Goal: Information Seeking & Learning: Learn about a topic

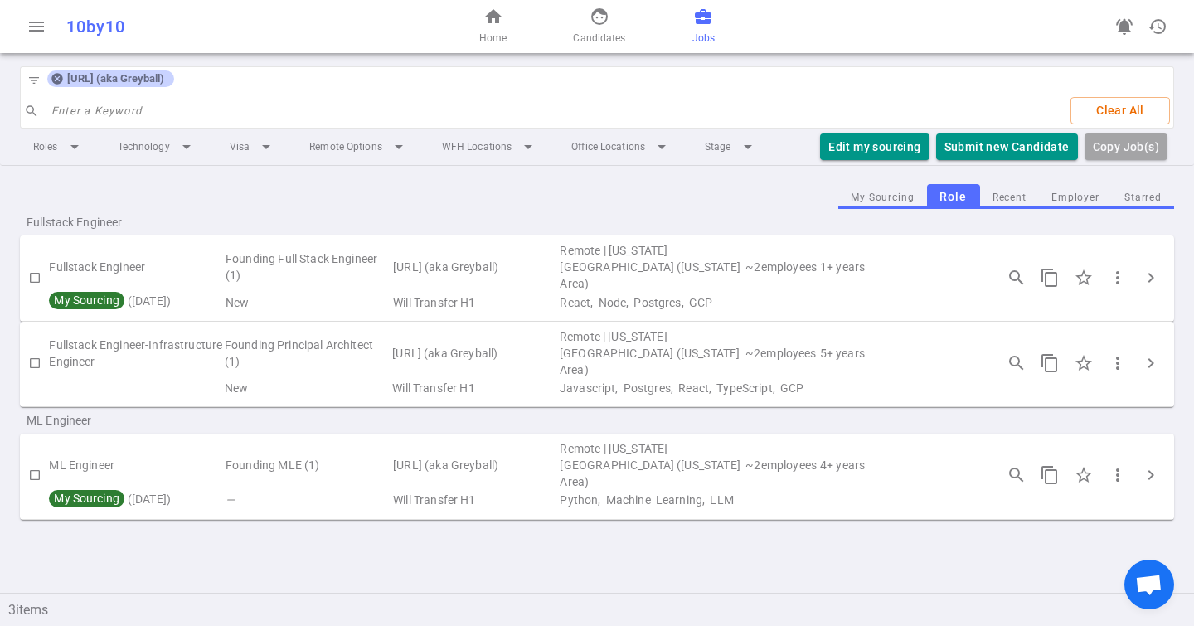
drag, startPoint x: 52, startPoint y: 78, endPoint x: 105, endPoint y: 82, distance: 52.4
click at [52, 78] on icon at bounding box center [56, 79] width 11 height 11
click at [105, 98] on input "search" at bounding box center [554, 111] width 1007 height 27
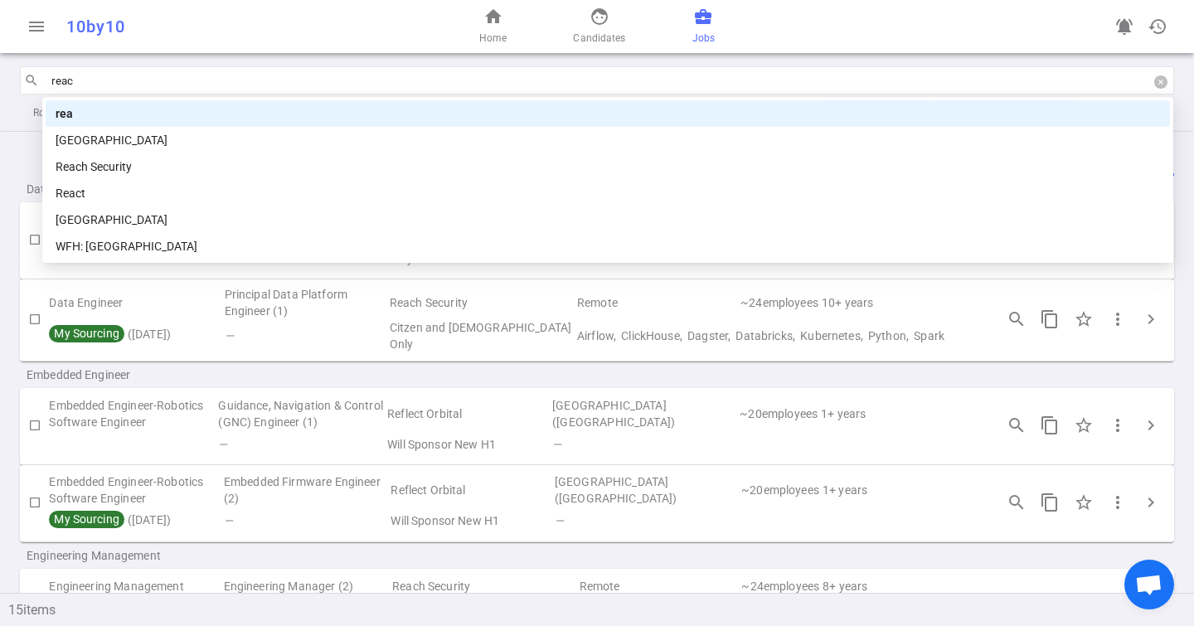
type input "reach"
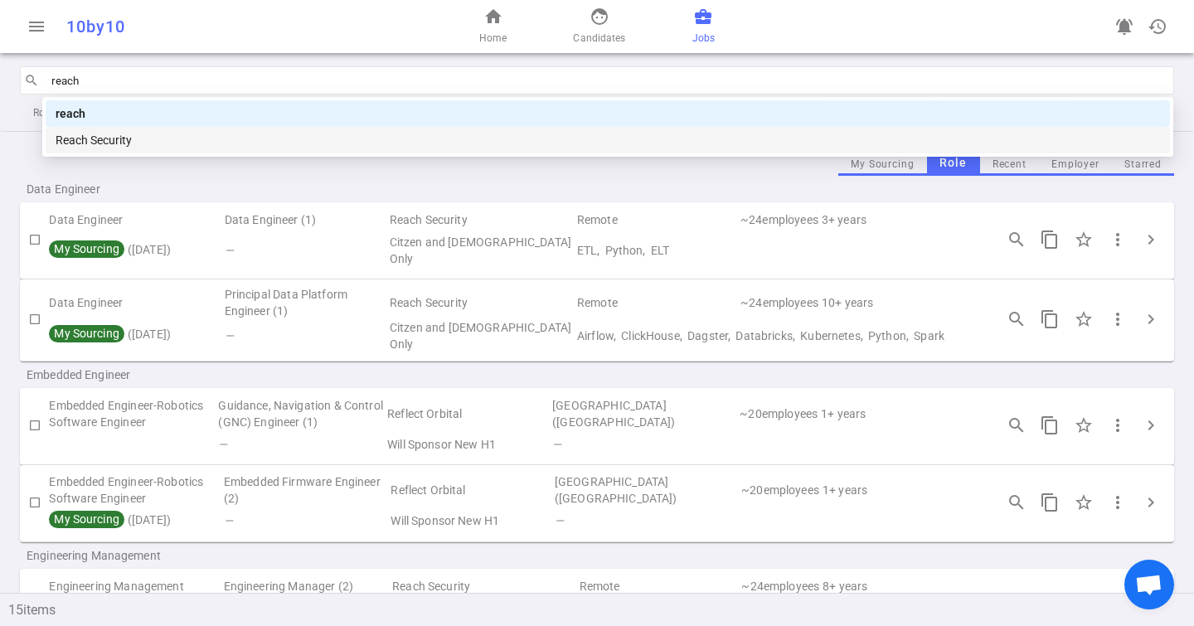
click at [177, 140] on div "Reach Security" at bounding box center [608, 140] width 1105 height 18
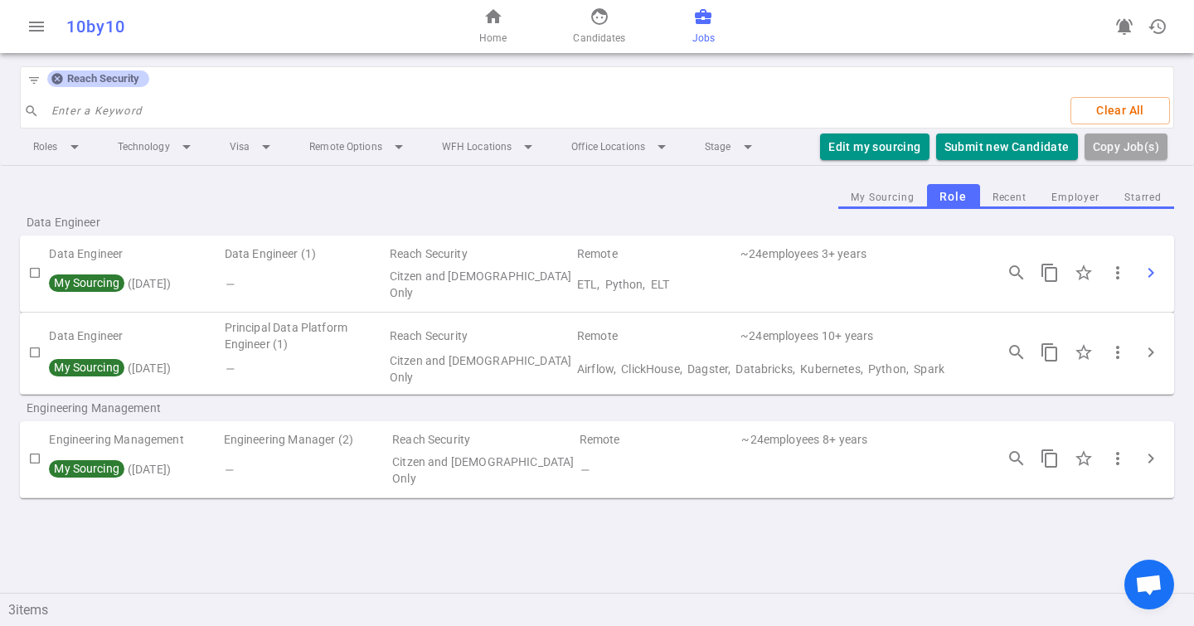
click at [1150, 263] on span "chevron_right" at bounding box center [1151, 273] width 20 height 20
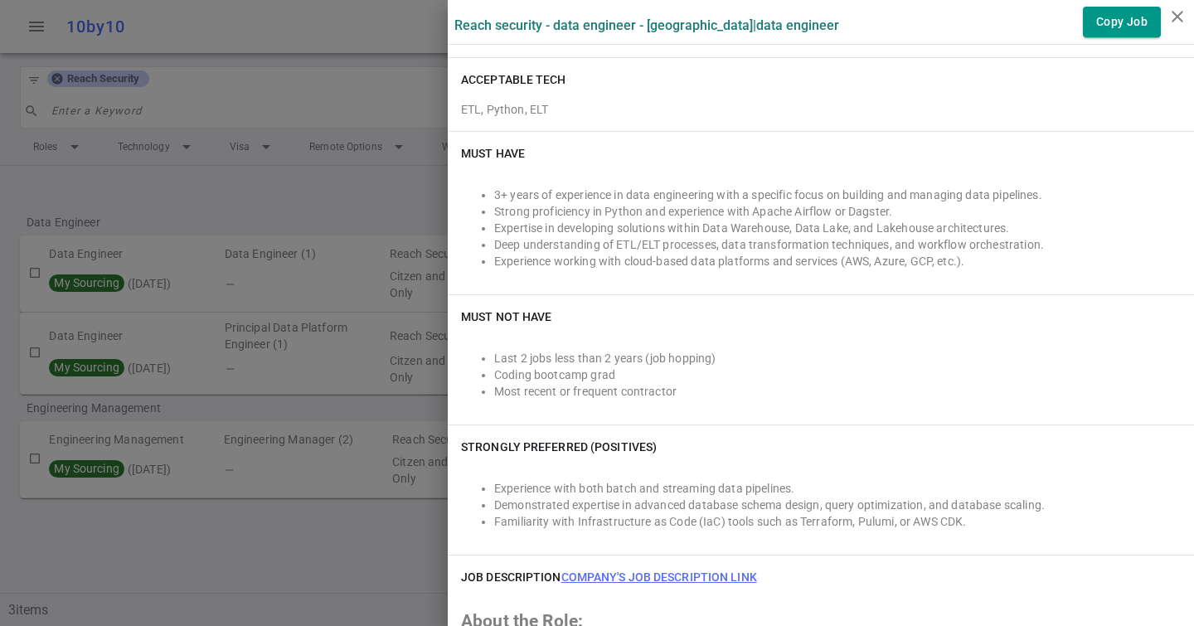
scroll to position [331, 0]
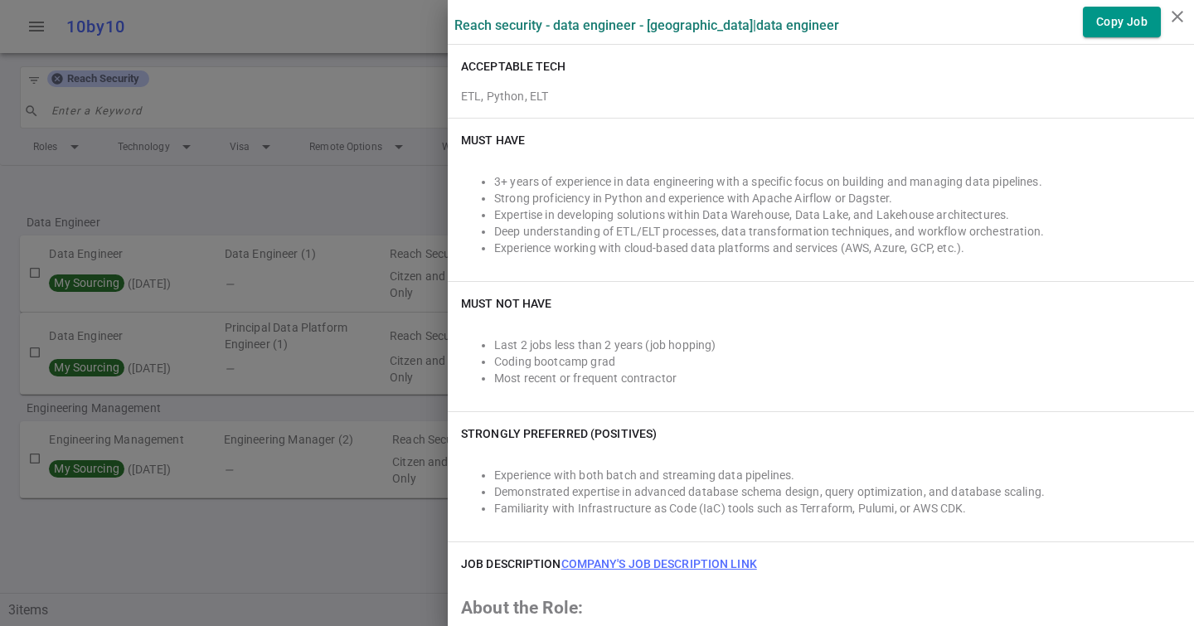
click at [495, 213] on li "Expertise in developing solutions within Data Warehouse, Data Lake, and Lakehou…" at bounding box center [837, 215] width 687 height 17
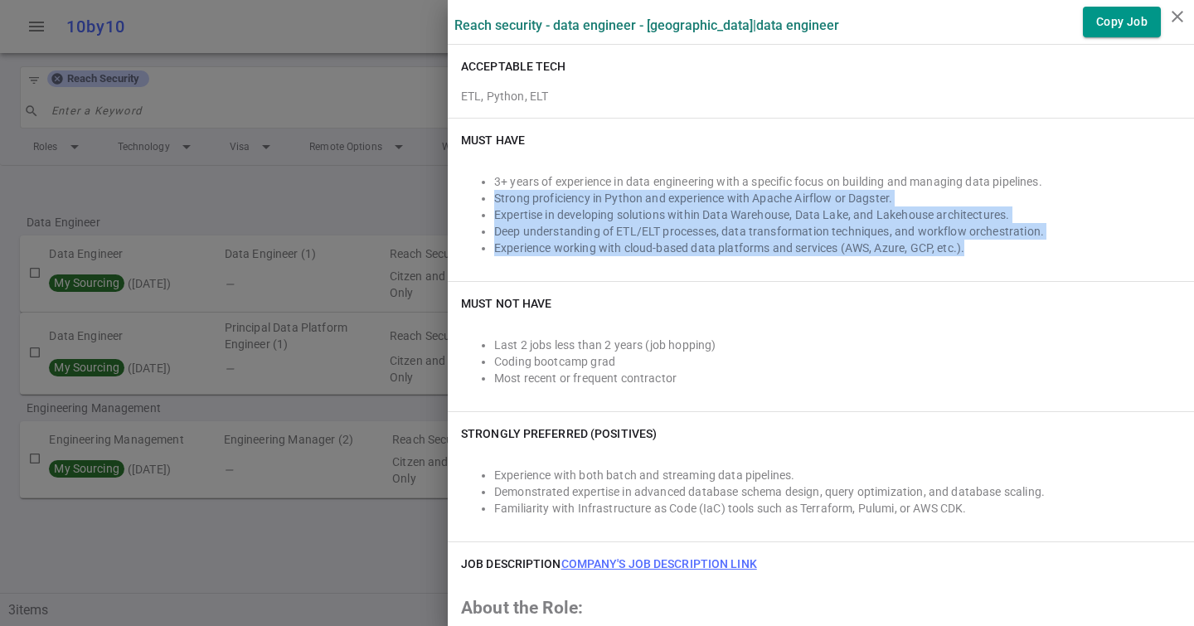
drag, startPoint x: 495, startPoint y: 198, endPoint x: 499, endPoint y: 261, distance: 63.1
click at [499, 261] on div "3+ years of experience in data engineering with a specific focus on building an…" at bounding box center [821, 215] width 720 height 106
copy ul "Strong proficiency in Python and experience with Apache Airflow or Dagster. Exp…"
click at [540, 264] on div "3+ years of experience in data engineering with a specific focus on building an…" at bounding box center [821, 215] width 720 height 106
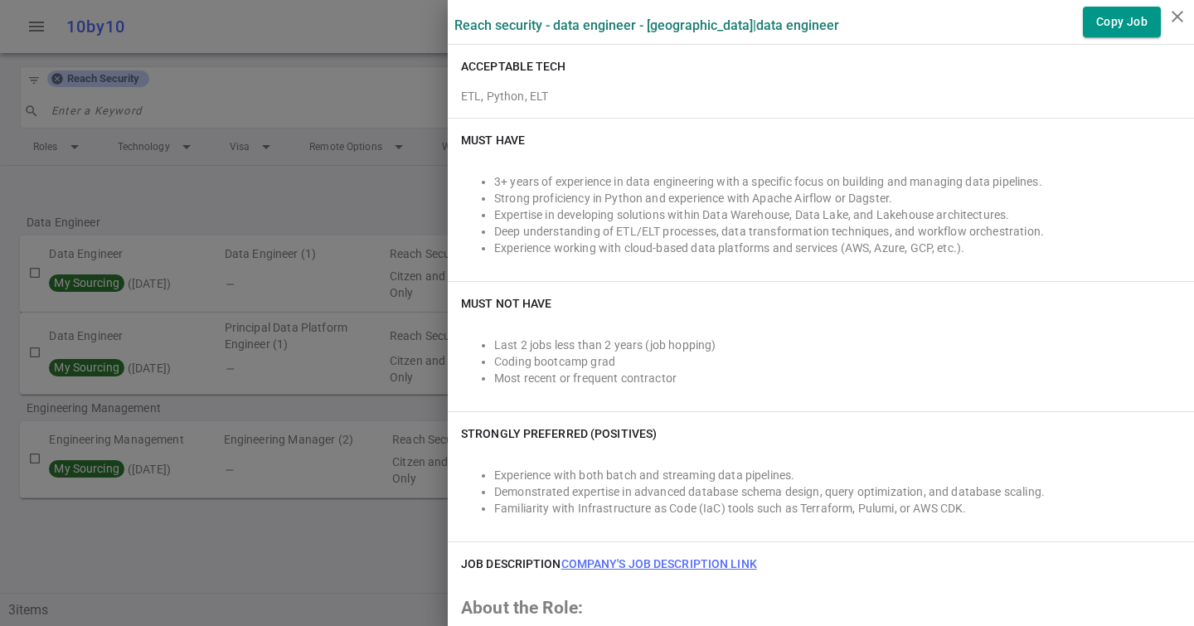
click at [537, 267] on div "3+ years of experience in data engineering with a specific focus on building an…" at bounding box center [821, 215] width 720 height 106
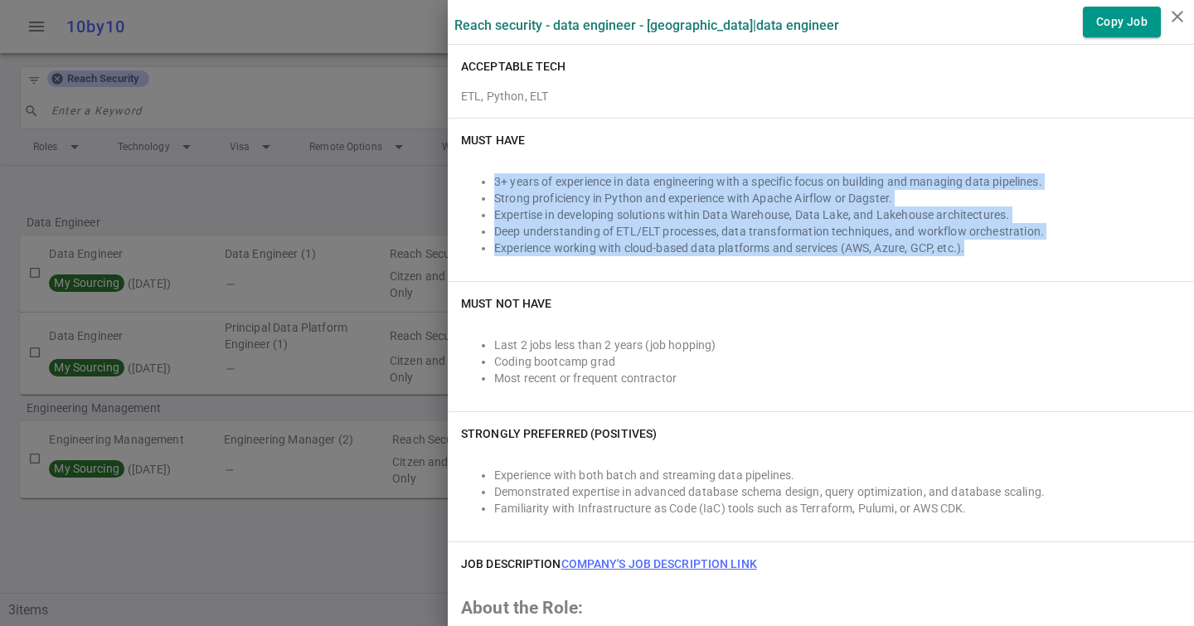
drag, startPoint x: 537, startPoint y: 267, endPoint x: 495, endPoint y: 180, distance: 96.5
click at [495, 180] on div "3+ years of experience in data engineering with a specific focus on building an…" at bounding box center [821, 215] width 720 height 106
copy ul "3+ years of experience in data engineering with a specific focus on building an…"
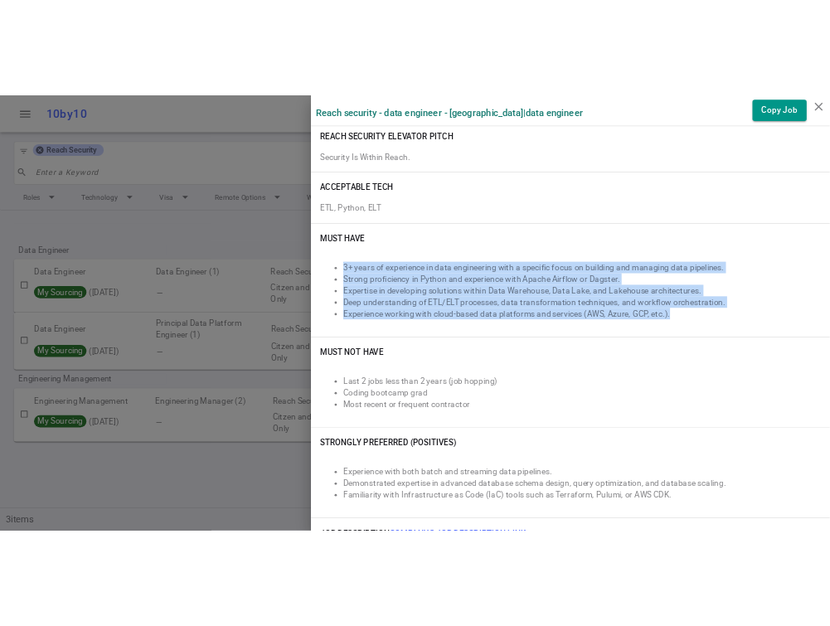
scroll to position [281, 0]
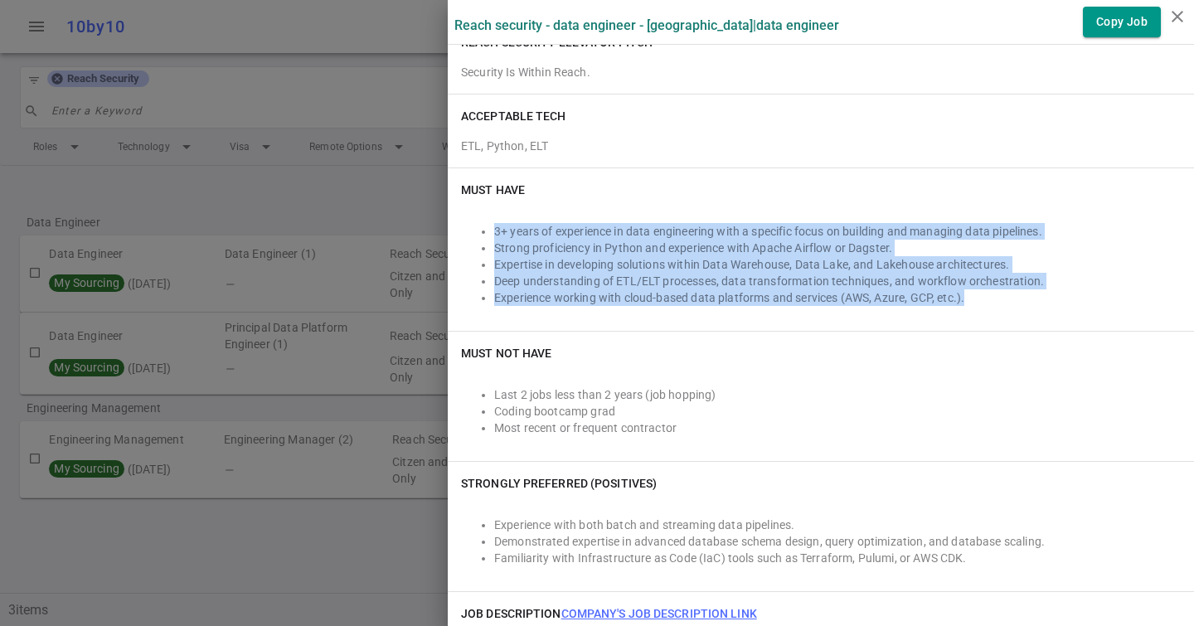
click at [655, 264] on li "Expertise in developing solutions within Data Warehouse, Data Lake, and Lakehou…" at bounding box center [837, 264] width 687 height 17
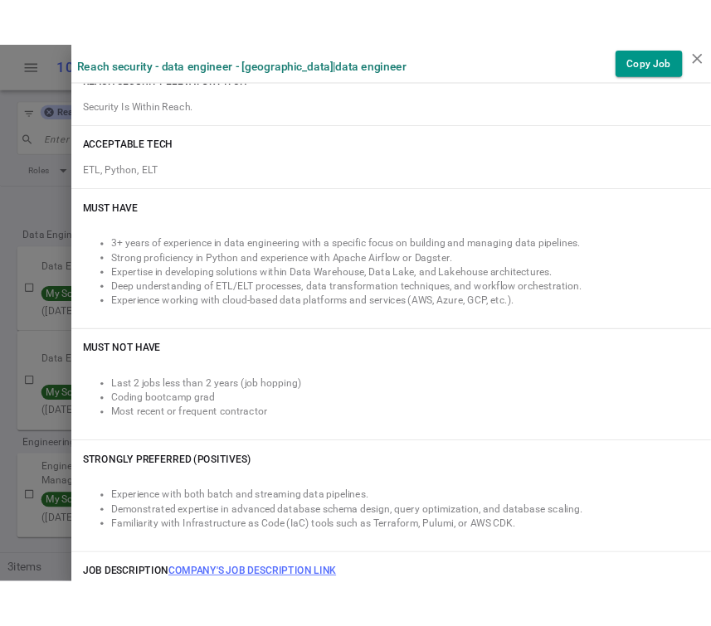
scroll to position [304, 0]
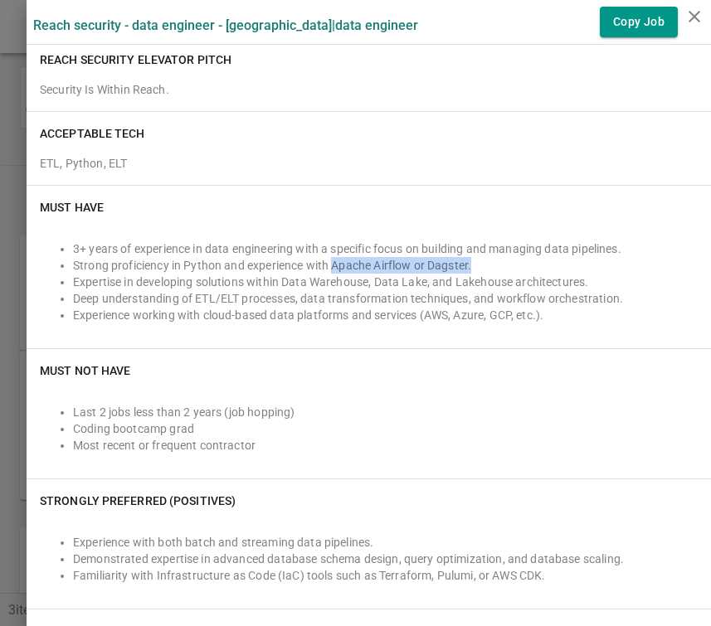
drag, startPoint x: 331, startPoint y: 263, endPoint x: 476, endPoint y: 265, distance: 145.2
click at [476, 265] on li "Strong proficiency in Python and experience with Apache Airflow or Dagster." at bounding box center [385, 265] width 625 height 17
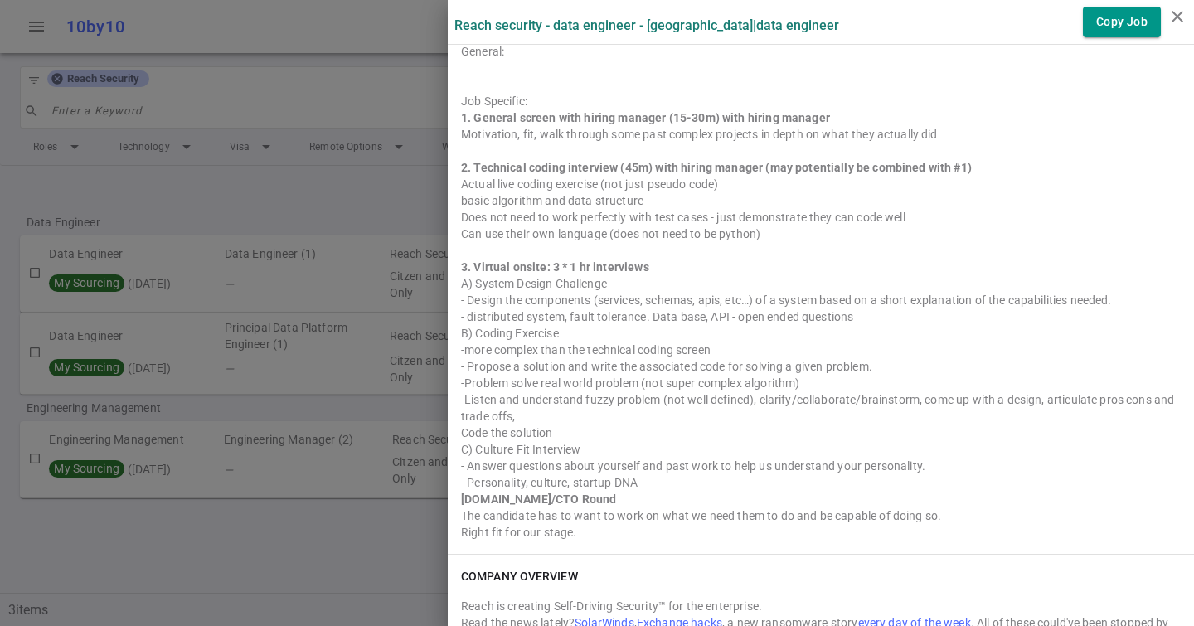
scroll to position [1666, 0]
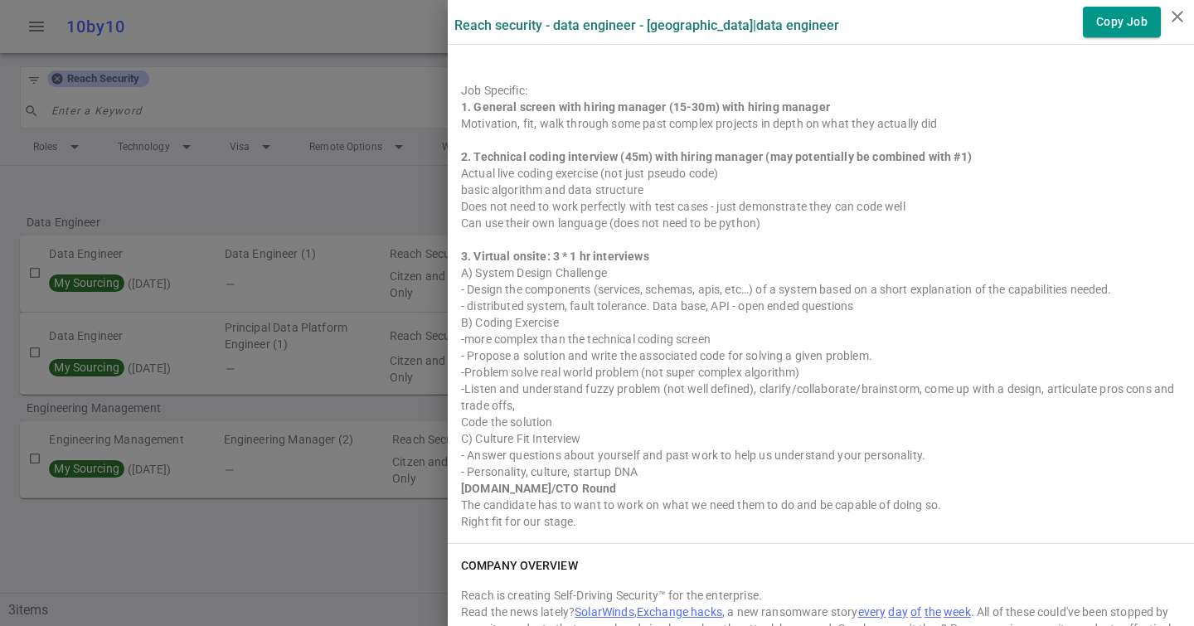
click at [340, 237] on div at bounding box center [597, 313] width 1194 height 626
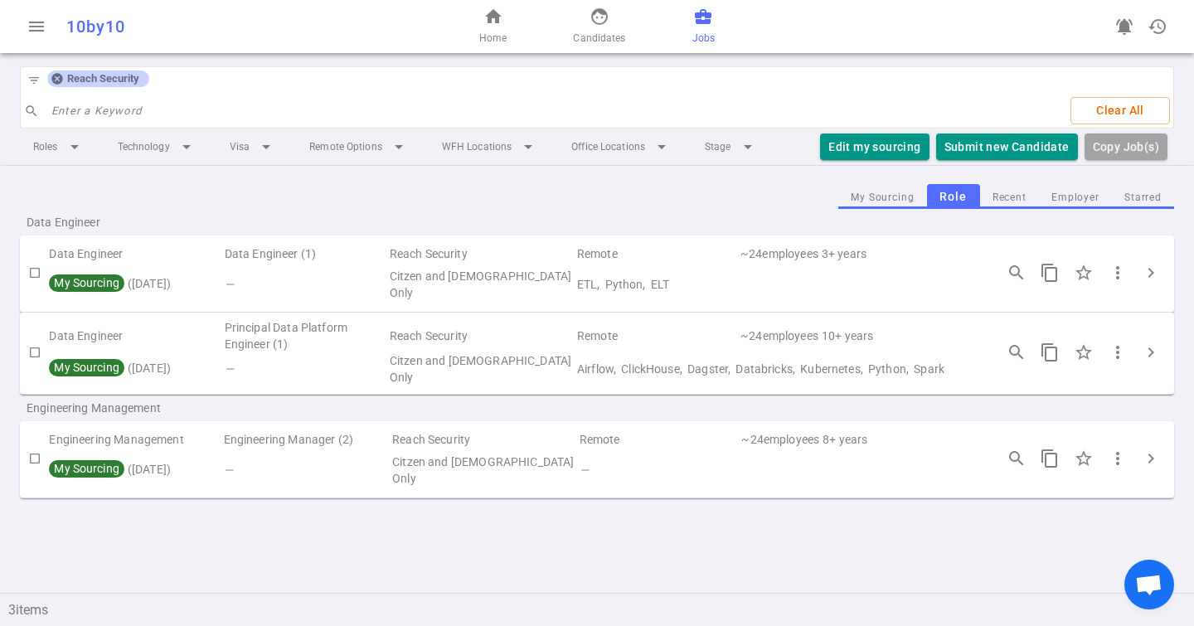
click at [56, 79] on icon at bounding box center [57, 78] width 13 height 13
click at [56, 98] on input "search" at bounding box center [554, 111] width 1007 height 27
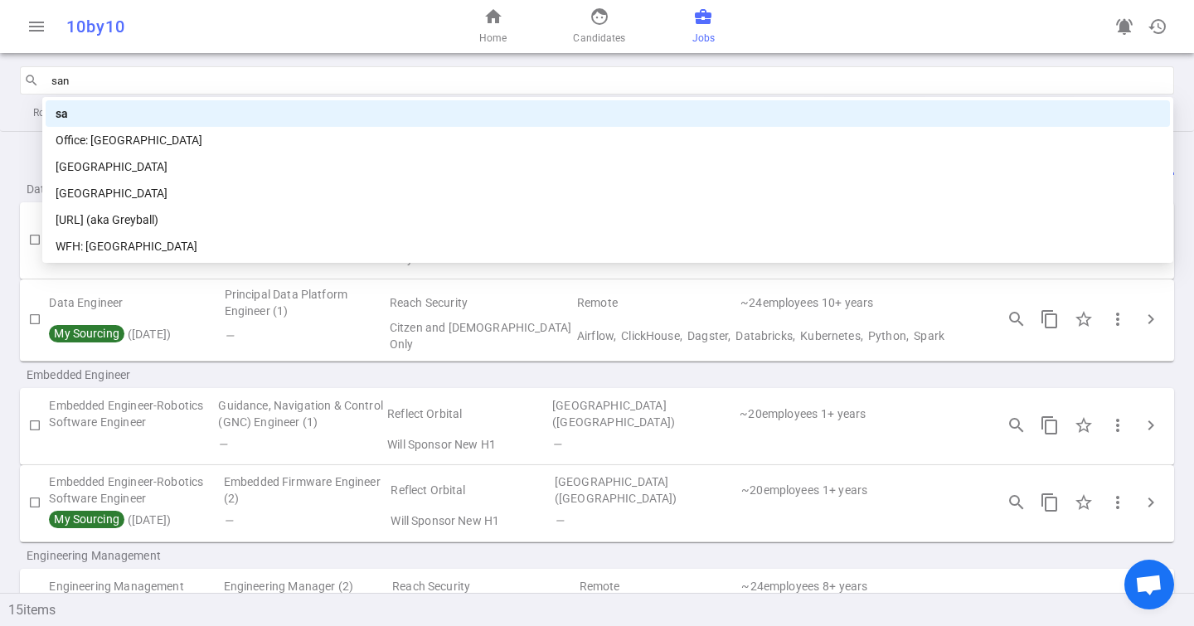
type input "sand"
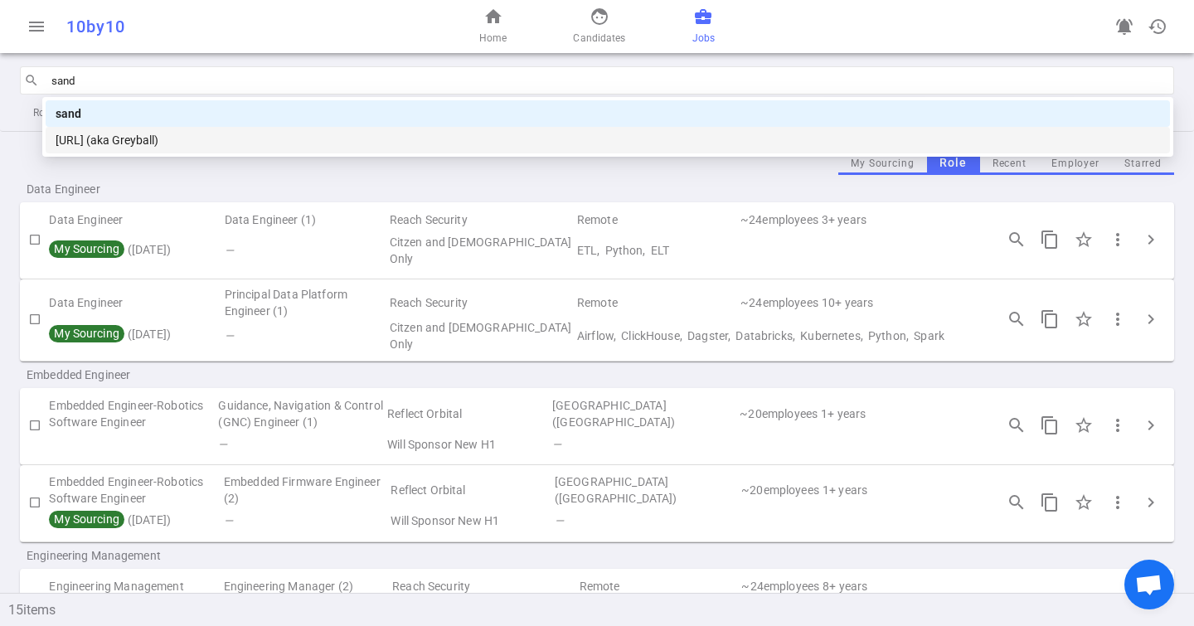
click at [139, 139] on div "[URL] (aka Greyball)" at bounding box center [608, 140] width 1105 height 18
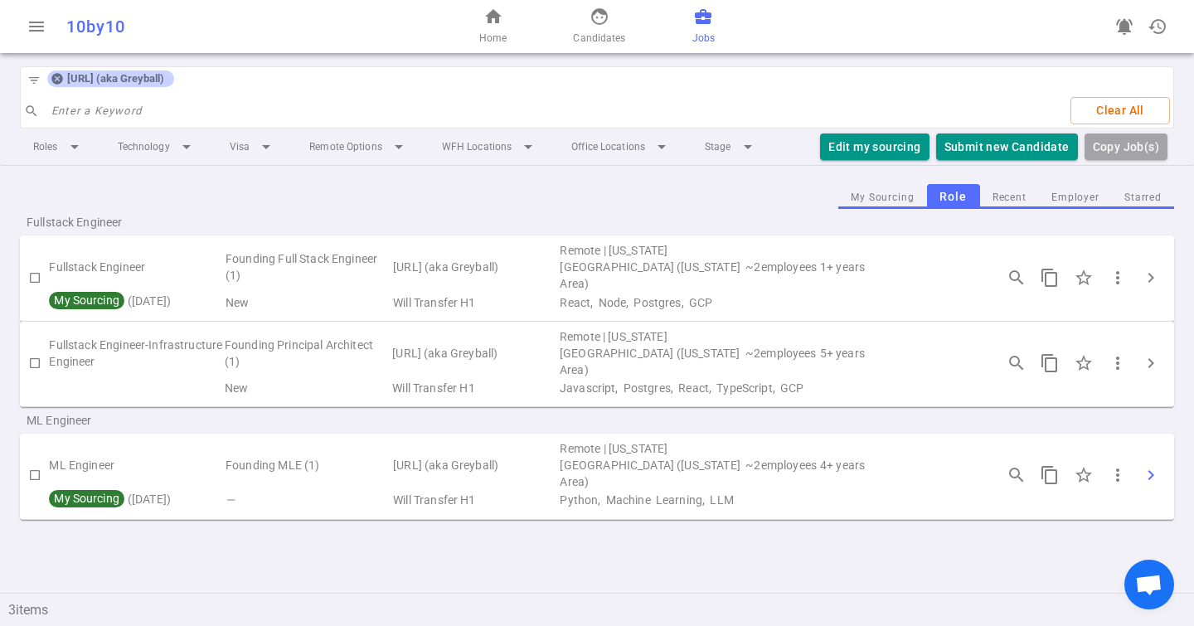
click at [1151, 465] on span "chevron_right" at bounding box center [1151, 475] width 20 height 20
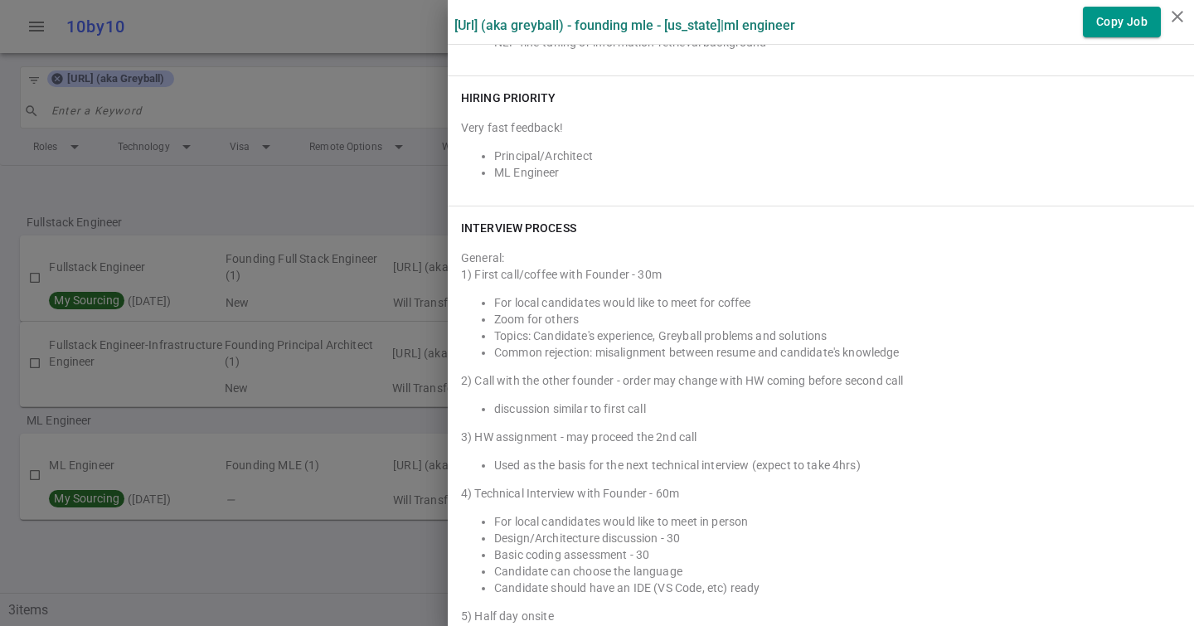
scroll to position [2122, 0]
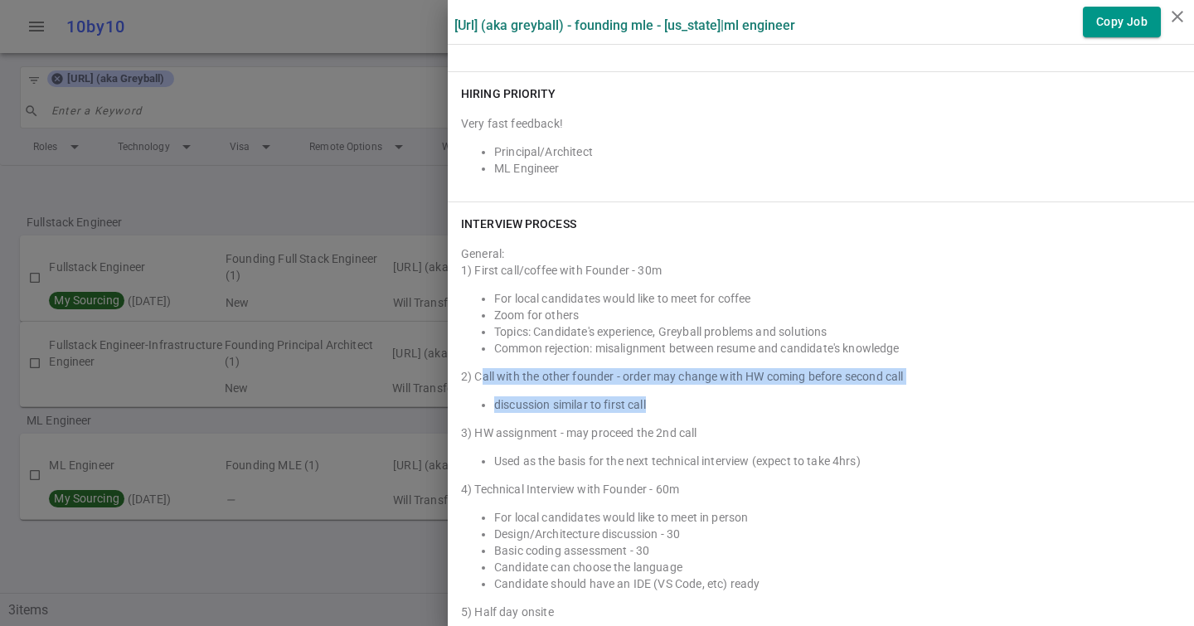
drag, startPoint x: 655, startPoint y: 387, endPoint x: 481, endPoint y: 358, distance: 176.6
click at [481, 358] on div "1) First call/coffee with Founder - 30m For local candidates would like to meet…" at bounding box center [821, 455] width 720 height 387
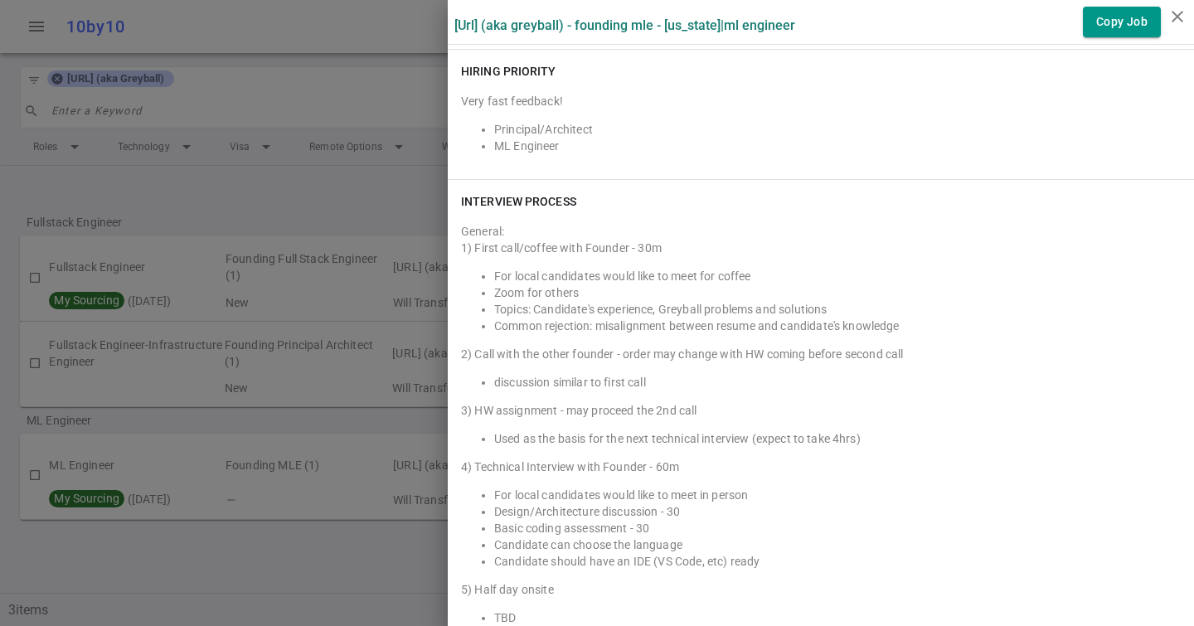
click at [698, 404] on div "1) First call/coffee with Founder - 30m For local candidates would like to meet…" at bounding box center [821, 433] width 720 height 387
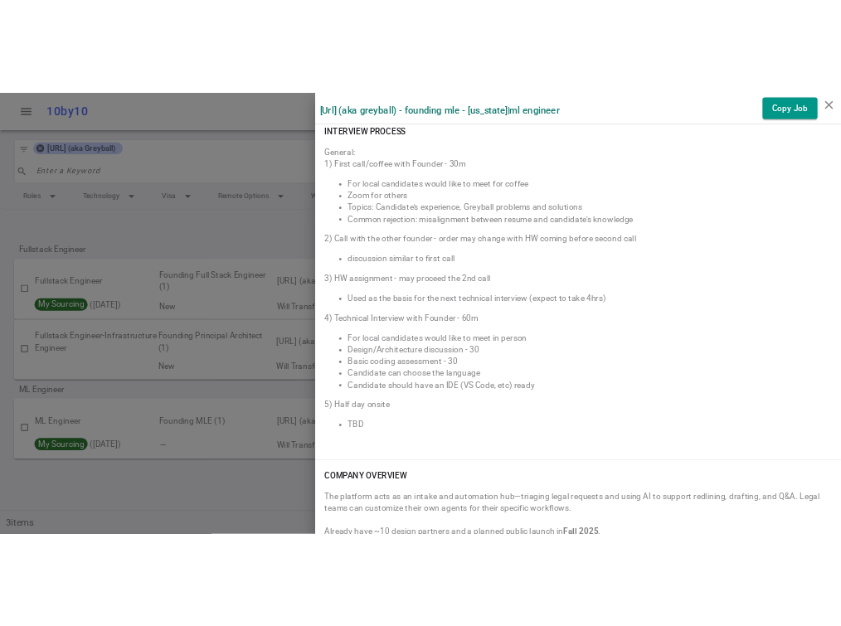
scroll to position [2296, 0]
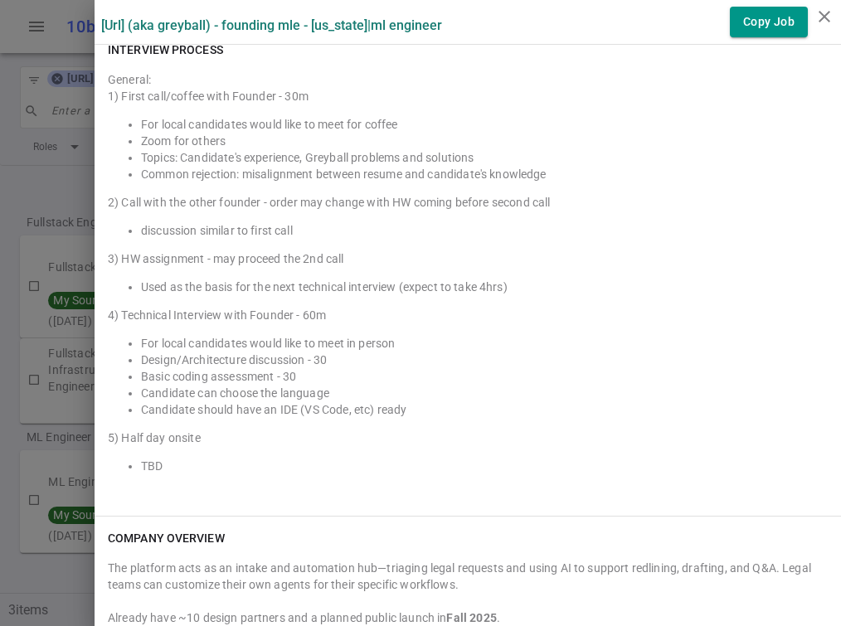
click at [27, 107] on div at bounding box center [420, 313] width 841 height 626
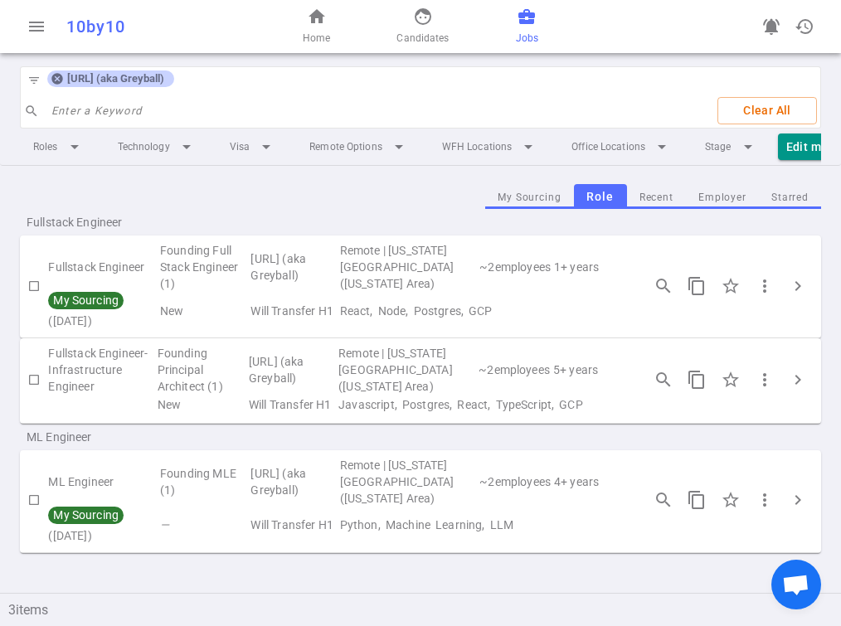
drag, startPoint x: 54, startPoint y: 85, endPoint x: 65, endPoint y: 85, distance: 10.8
click at [54, 85] on icon at bounding box center [57, 78] width 13 height 13
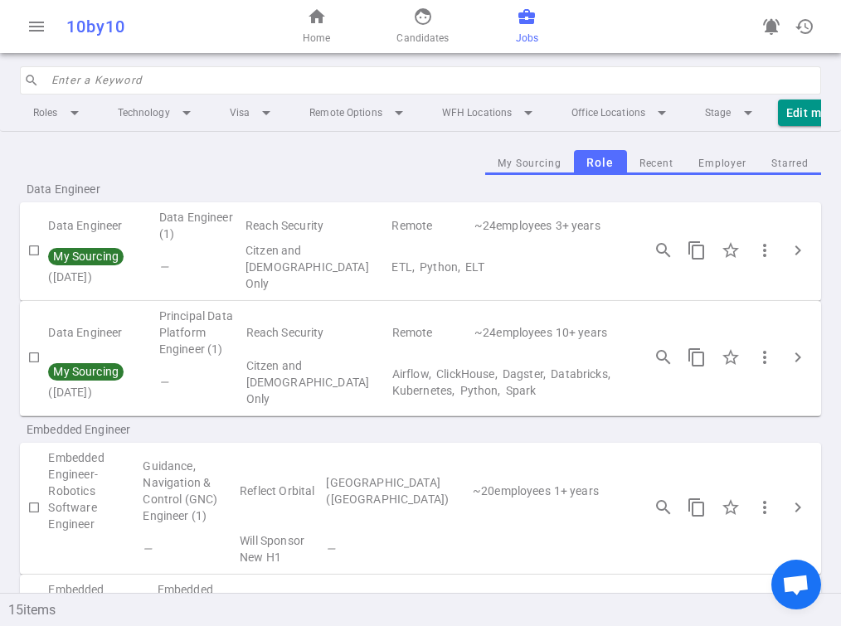
click at [88, 86] on input "search" at bounding box center [431, 80] width 760 height 27
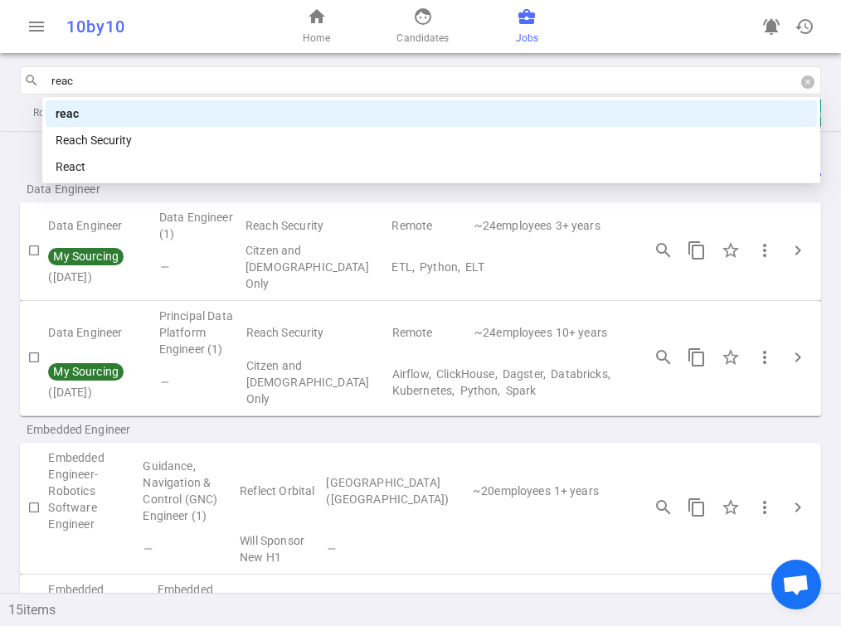
type input "reach"
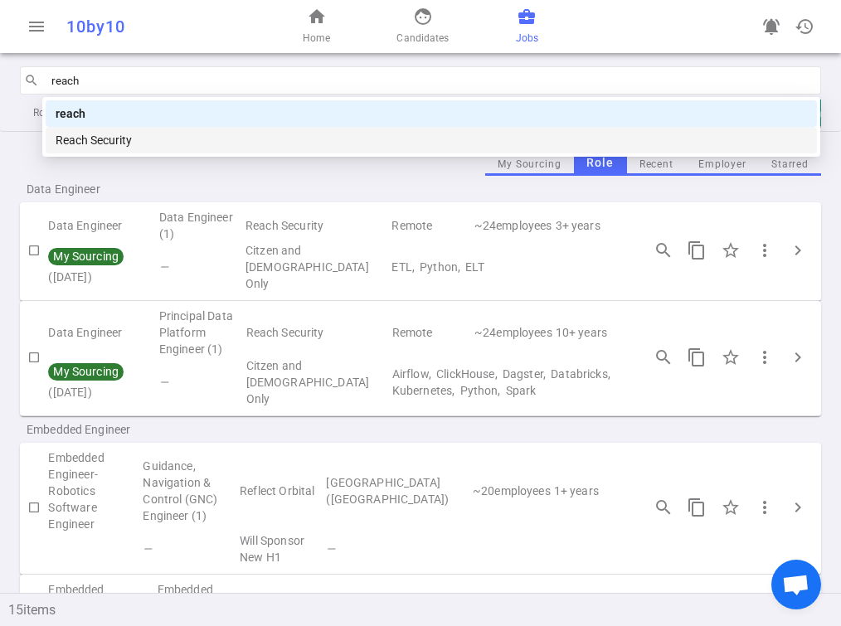
click at [171, 138] on div "Reach Security" at bounding box center [432, 140] width 752 height 18
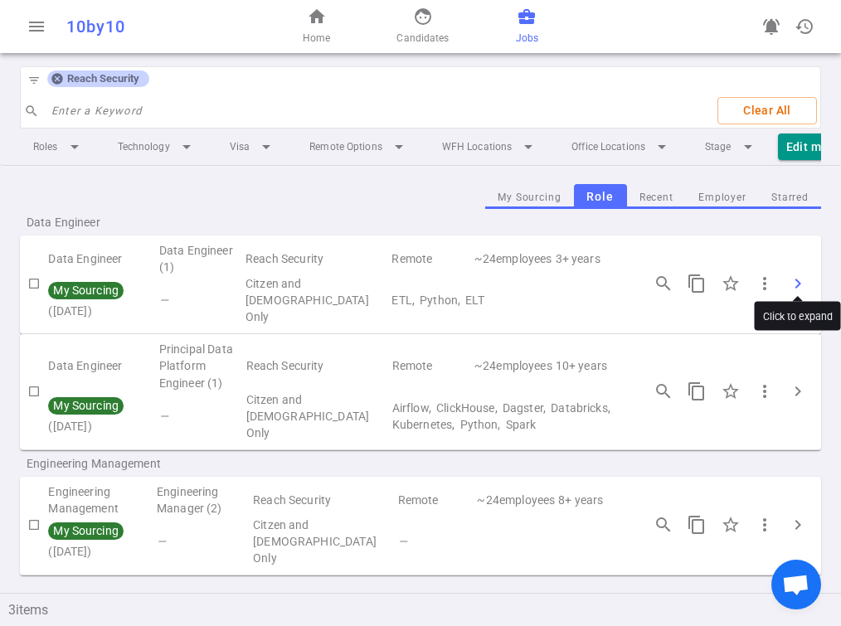
click at [796, 274] on span "chevron_right" at bounding box center [798, 284] width 20 height 20
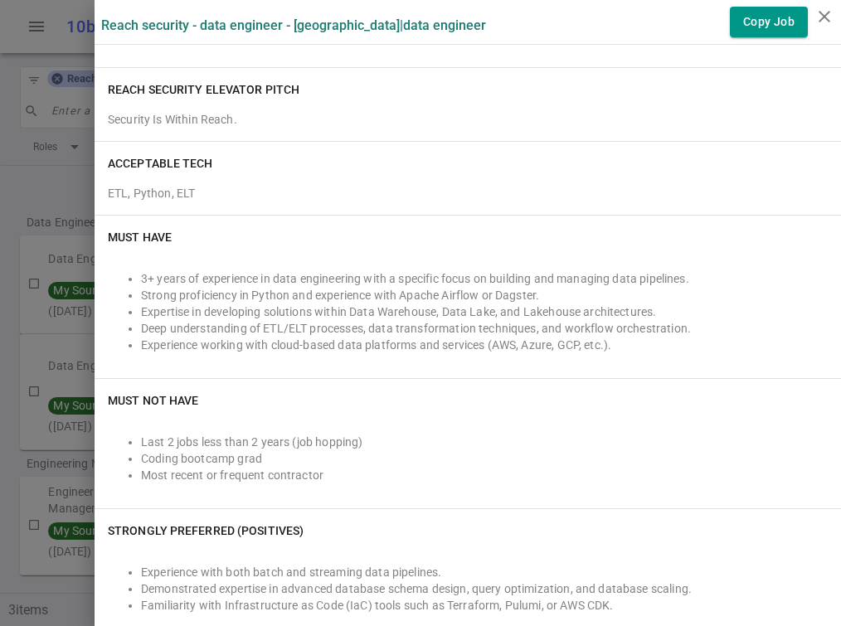
scroll to position [237, 0]
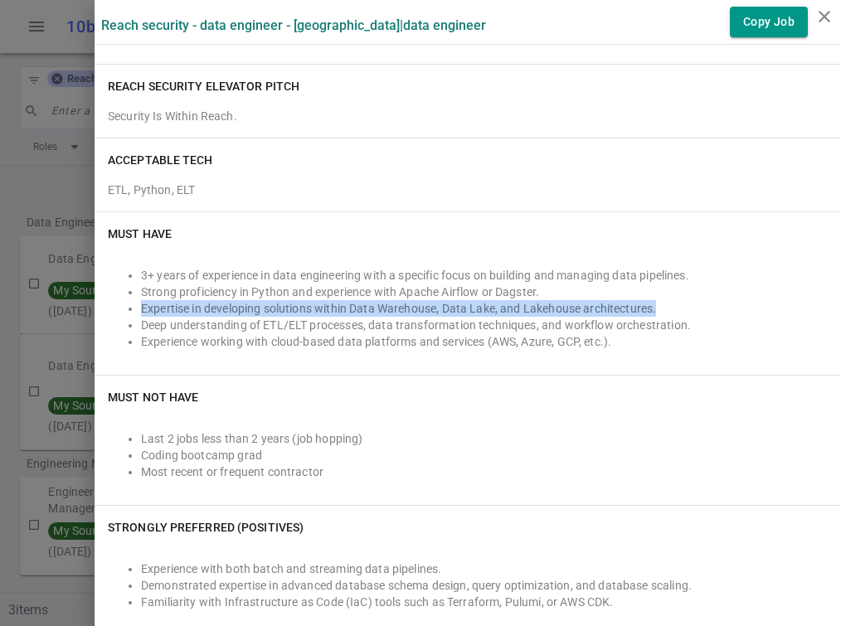
drag, startPoint x: 667, startPoint y: 303, endPoint x: 126, endPoint y: 311, distance: 540.9
click at [126, 311] on ul "3+ years of experience in data engineering with a specific focus on building an…" at bounding box center [468, 308] width 720 height 83
drag, startPoint x: 365, startPoint y: 324, endPoint x: 137, endPoint y: 310, distance: 228.5
click at [137, 310] on ul "3+ years of experience in data engineering with a specific focus on building an…" at bounding box center [468, 308] width 720 height 83
drag, startPoint x: 352, startPoint y: 307, endPoint x: 518, endPoint y: 299, distance: 166.9
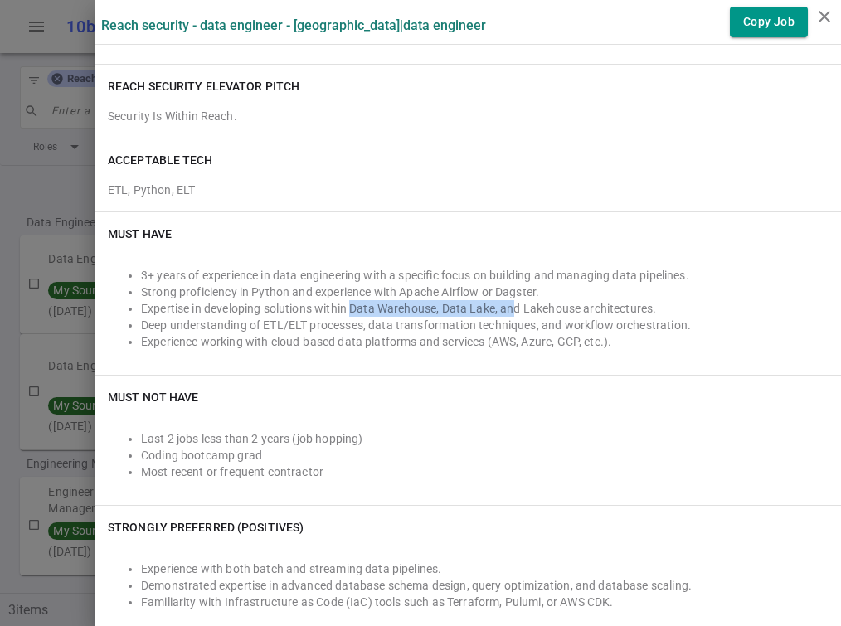
click at [518, 300] on li "Expertise in developing solutions within Data Warehouse, Data Lake, and Lakehou…" at bounding box center [484, 308] width 687 height 17
click at [516, 308] on li "Expertise in developing solutions within Data Warehouse, Data Lake, and Lakehou…" at bounding box center [484, 308] width 687 height 17
drag, startPoint x: 580, startPoint y: 309, endPoint x: 541, endPoint y: 308, distance: 39.0
click at [541, 309] on li "Expertise in developing solutions within Data Warehouse, Data Lake, and Lakehou…" at bounding box center [484, 308] width 687 height 17
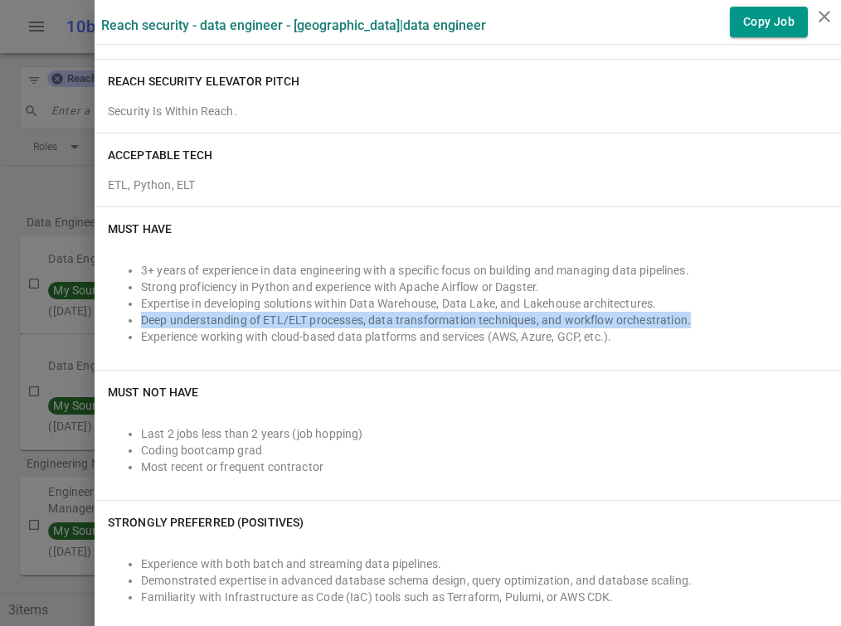
drag, startPoint x: 141, startPoint y: 319, endPoint x: 696, endPoint y: 319, distance: 554.9
click at [696, 319] on li "Deep understanding of ETL/ELT processes, data transformation techniques, and wo…" at bounding box center [484, 320] width 687 height 17
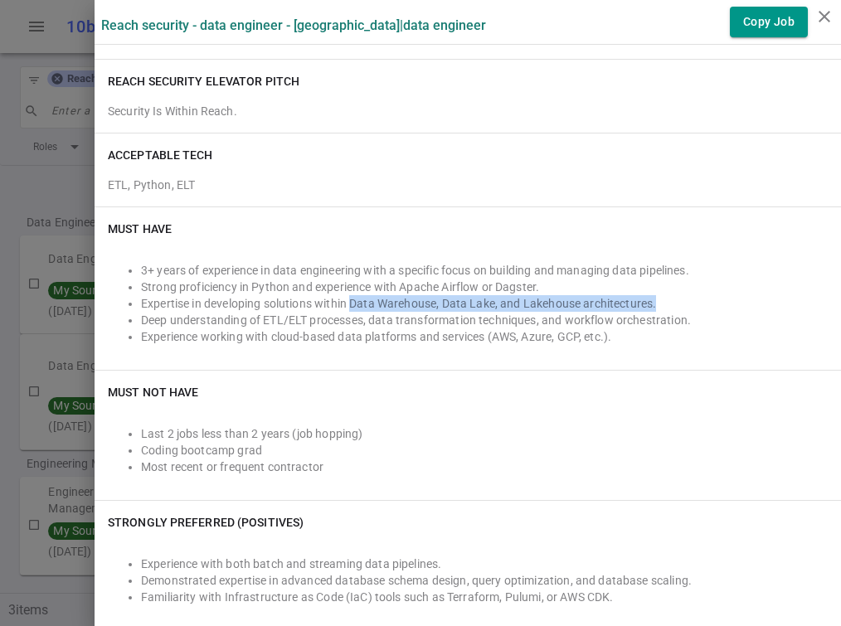
drag, startPoint x: 353, startPoint y: 300, endPoint x: 668, endPoint y: 303, distance: 315.2
click at [668, 303] on li "Expertise in developing solutions within Data Warehouse, Data Lake, and Lakehou…" at bounding box center [484, 303] width 687 height 17
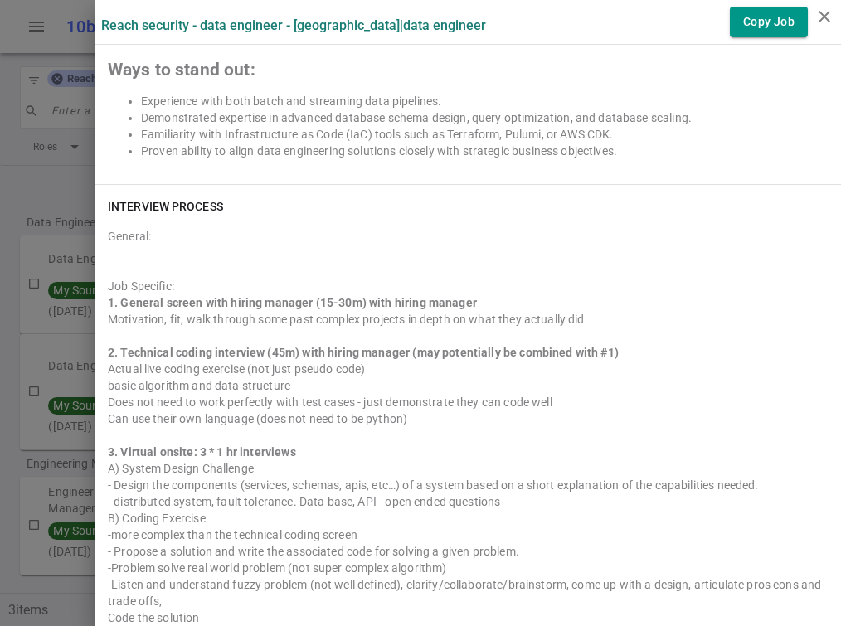
scroll to position [722, 0]
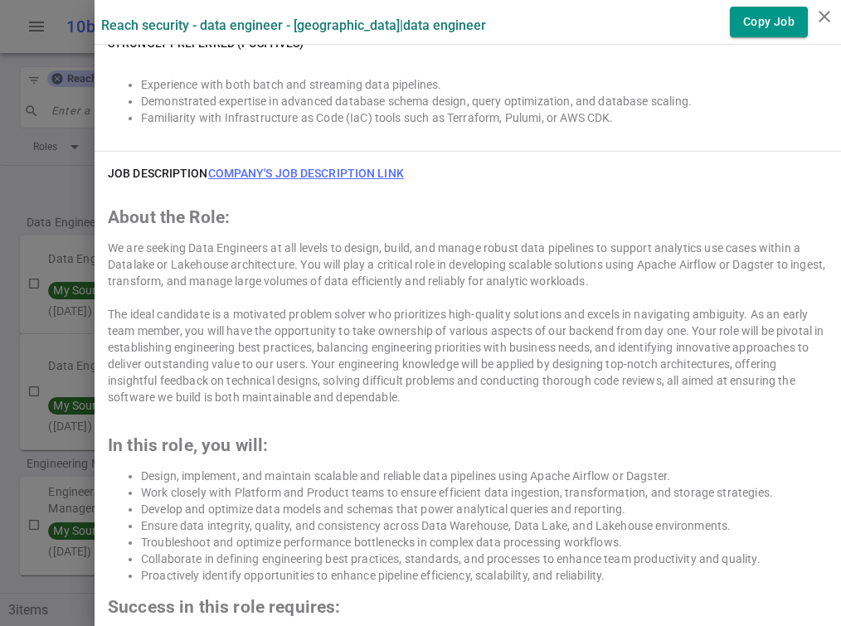
click at [376, 165] on h6 "JOB DESCRIPTION Company's job description link" at bounding box center [256, 173] width 296 height 17
click at [378, 172] on link "Company's job description link" at bounding box center [306, 173] width 196 height 13
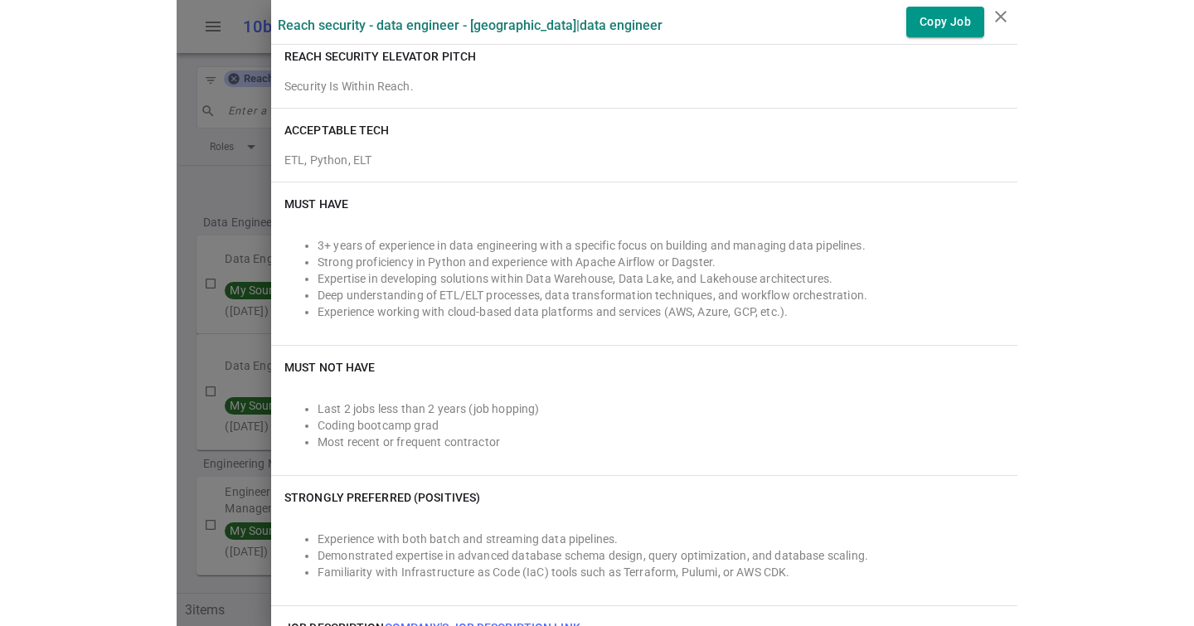
scroll to position [0, 0]
